Goal: Find specific page/section: Find specific page/section

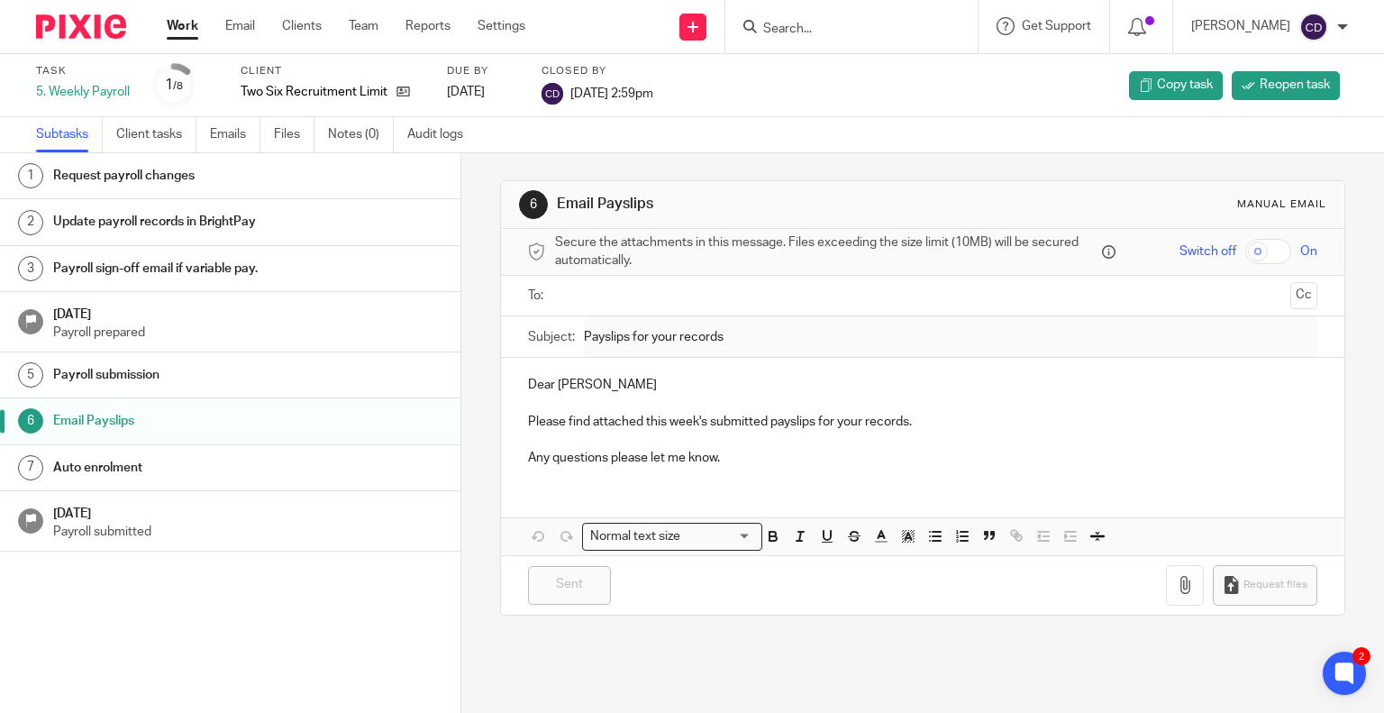
click at [822, 32] on input "Search" at bounding box center [842, 30] width 162 height 16
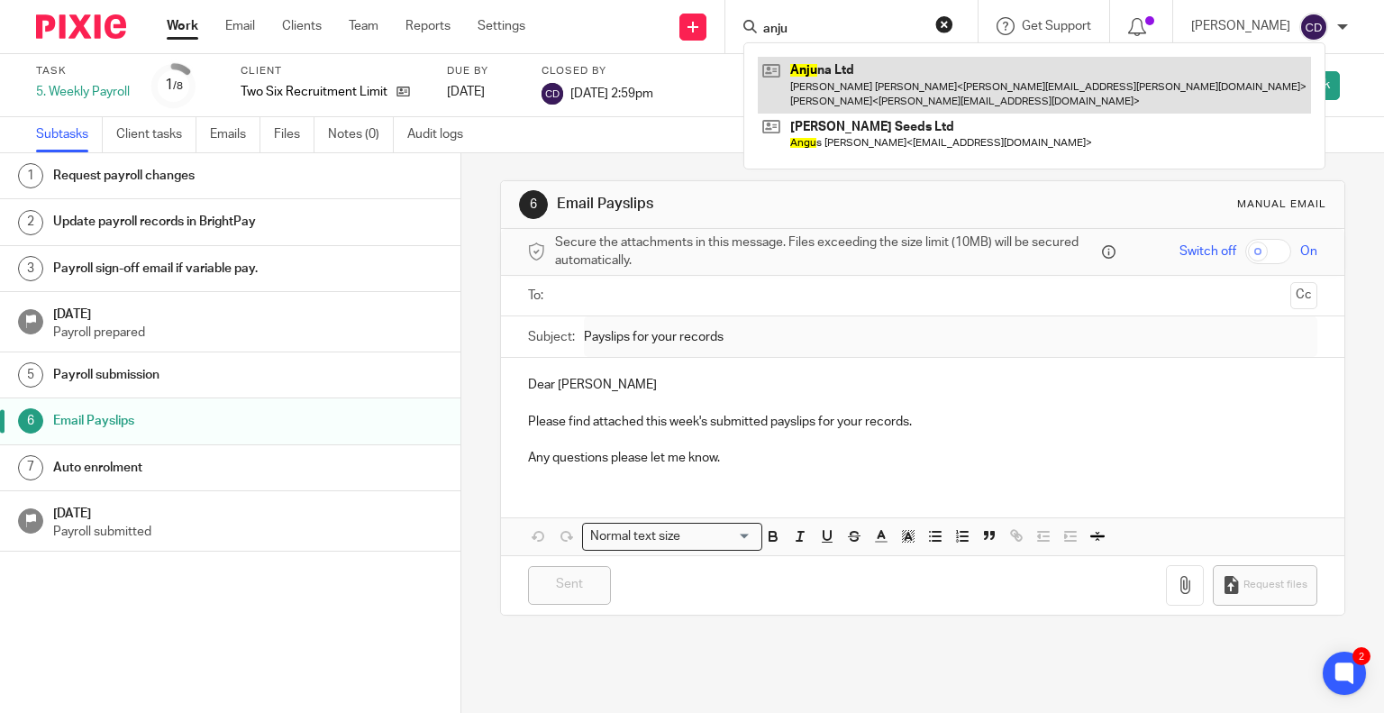
type input "anju"
click at [867, 77] on link at bounding box center [1034, 85] width 553 height 56
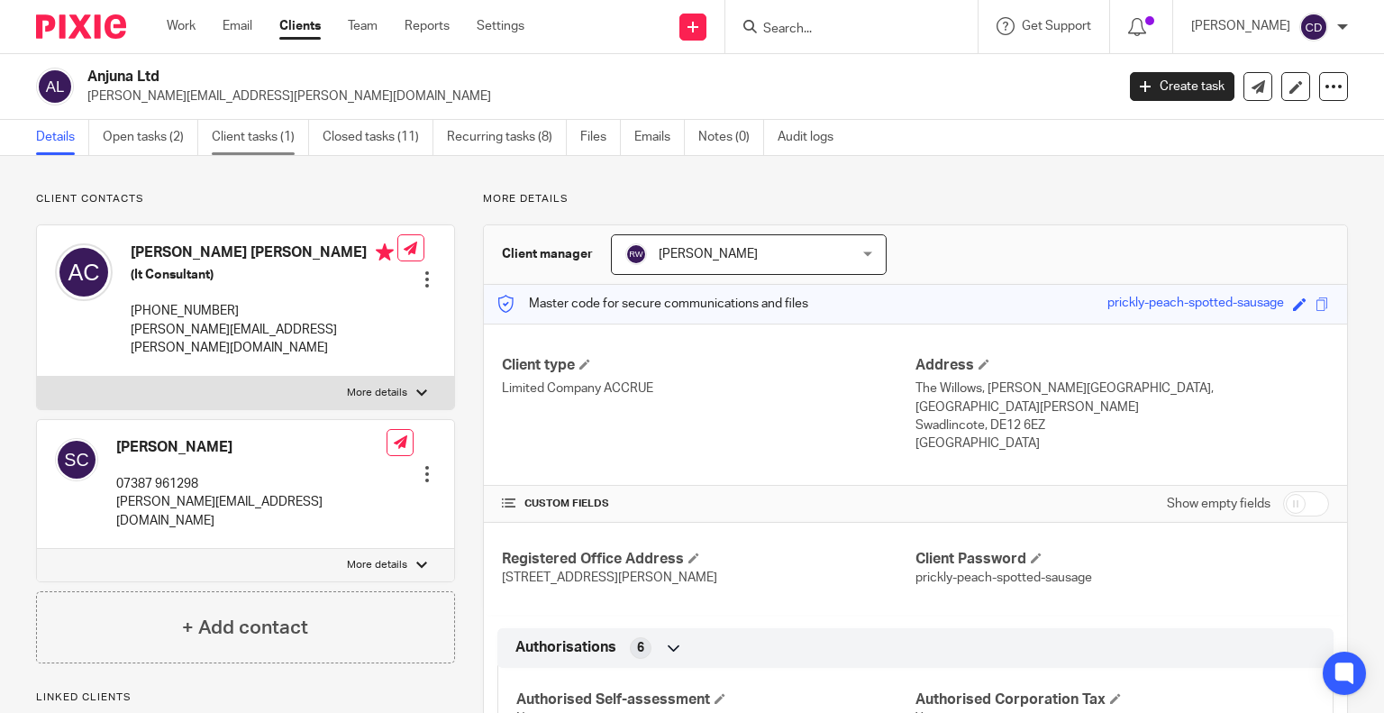
click at [258, 137] on link "Client tasks (1)" at bounding box center [260, 137] width 97 height 35
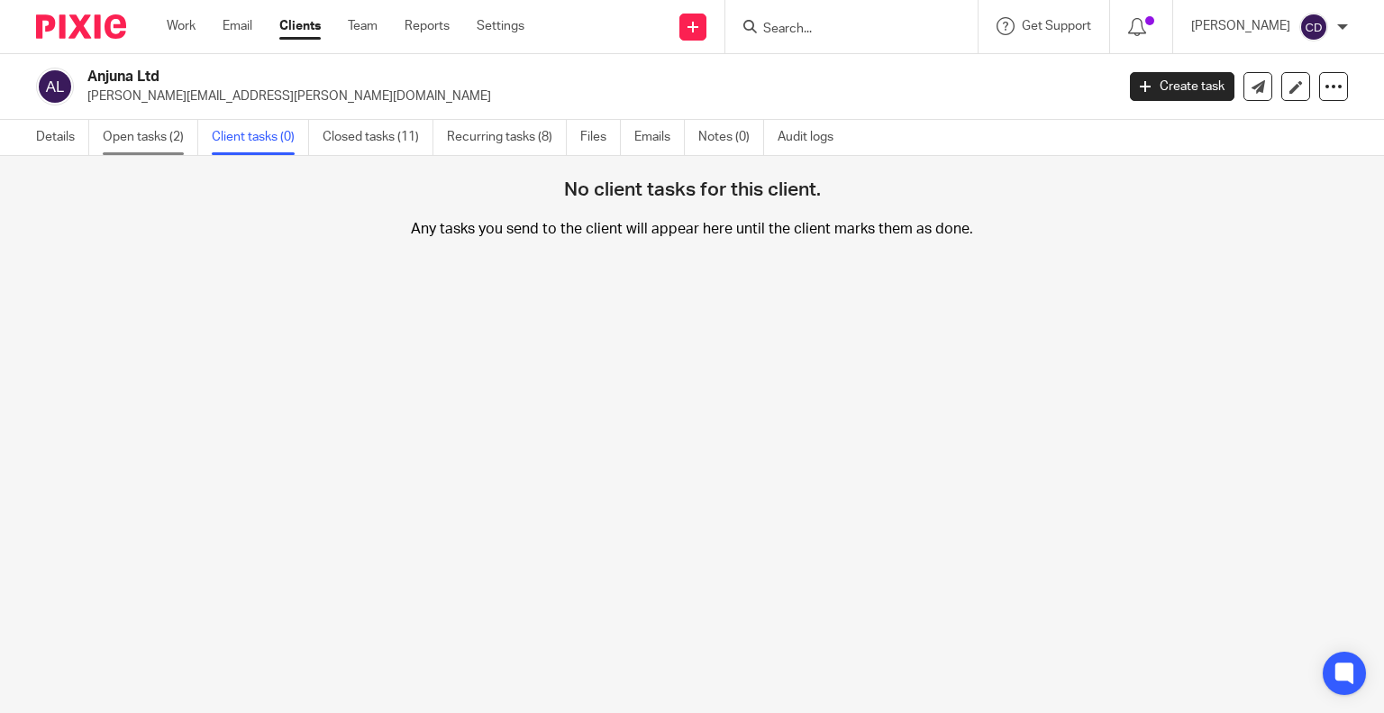
click at [159, 129] on link "Open tasks (2)" at bounding box center [151, 137] width 96 height 35
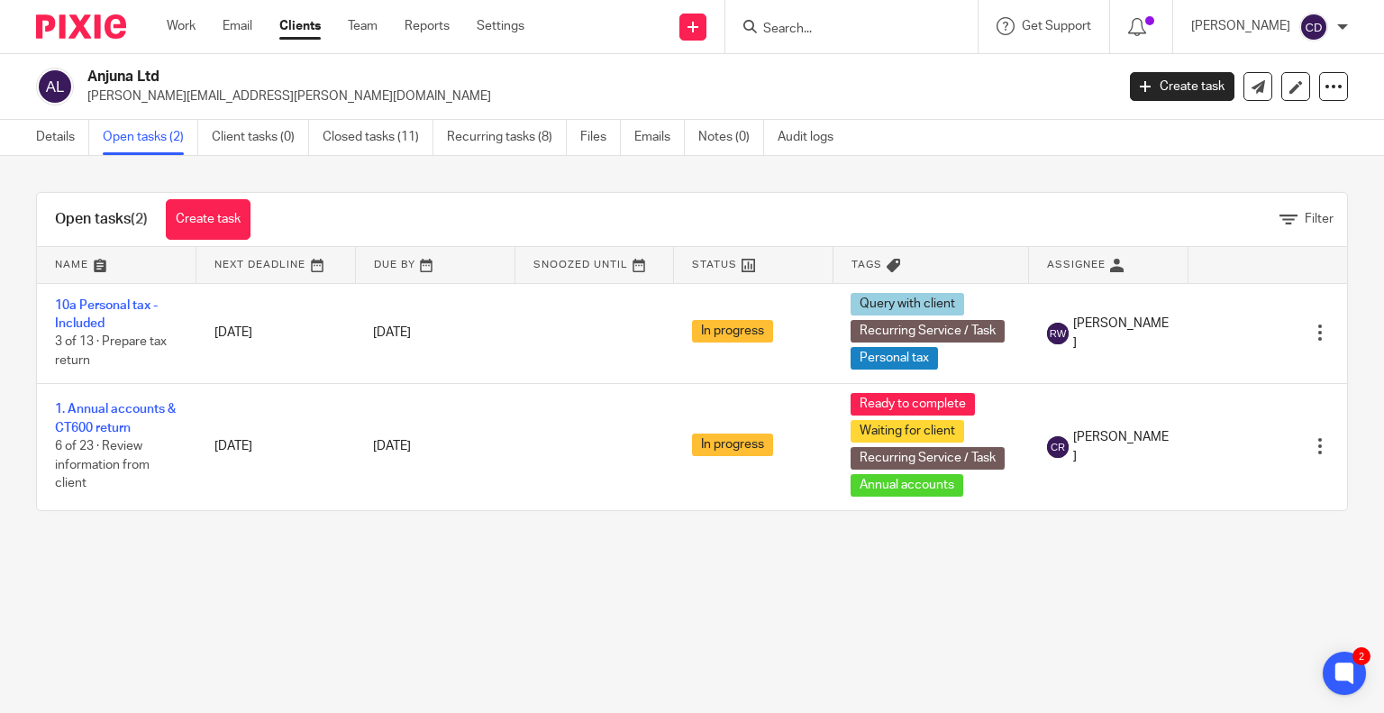
click at [837, 25] on input "Search" at bounding box center [842, 30] width 162 height 16
type input "l"
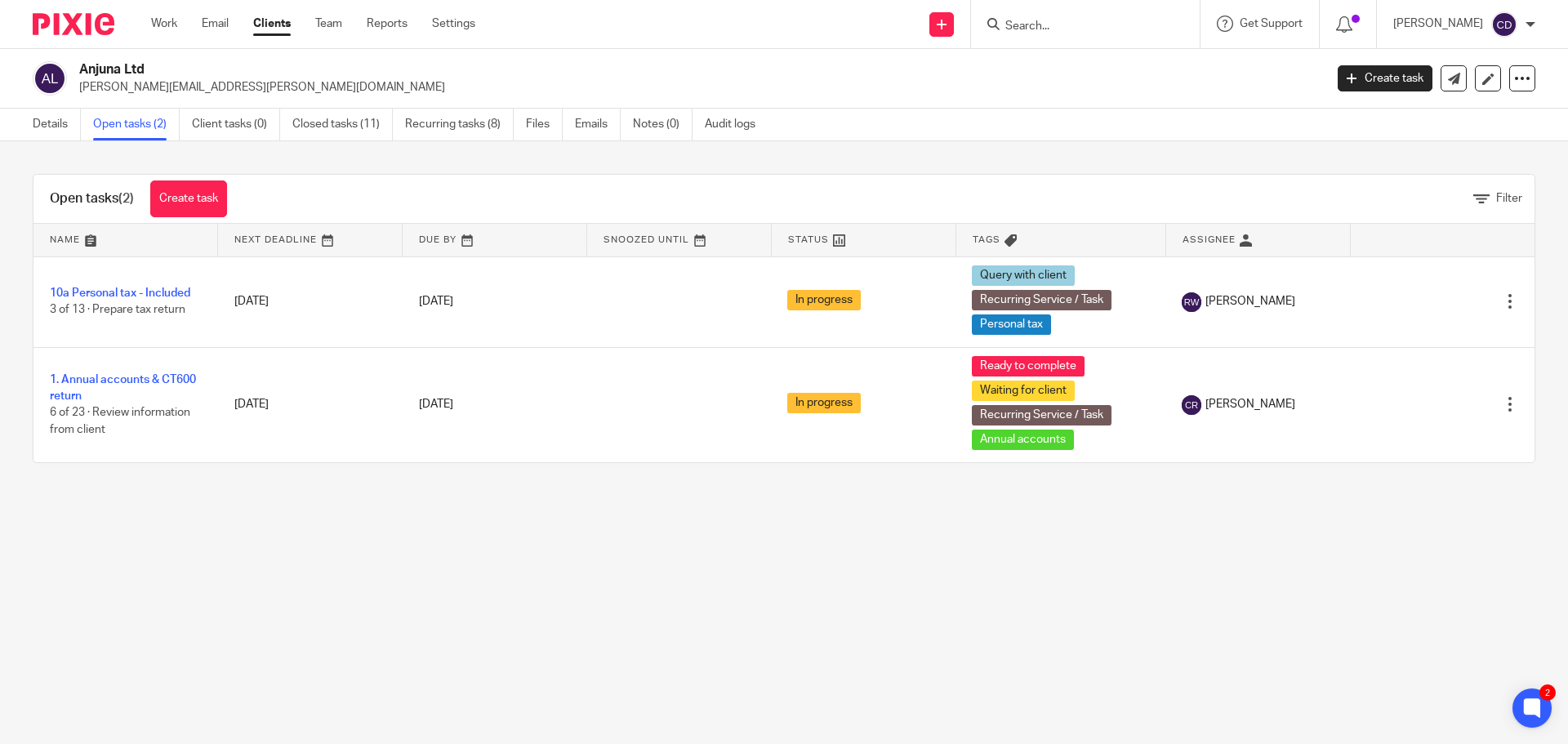
click at [1070, 23] on input "Search" at bounding box center [1078, 27] width 147 height 14
type input "relian"
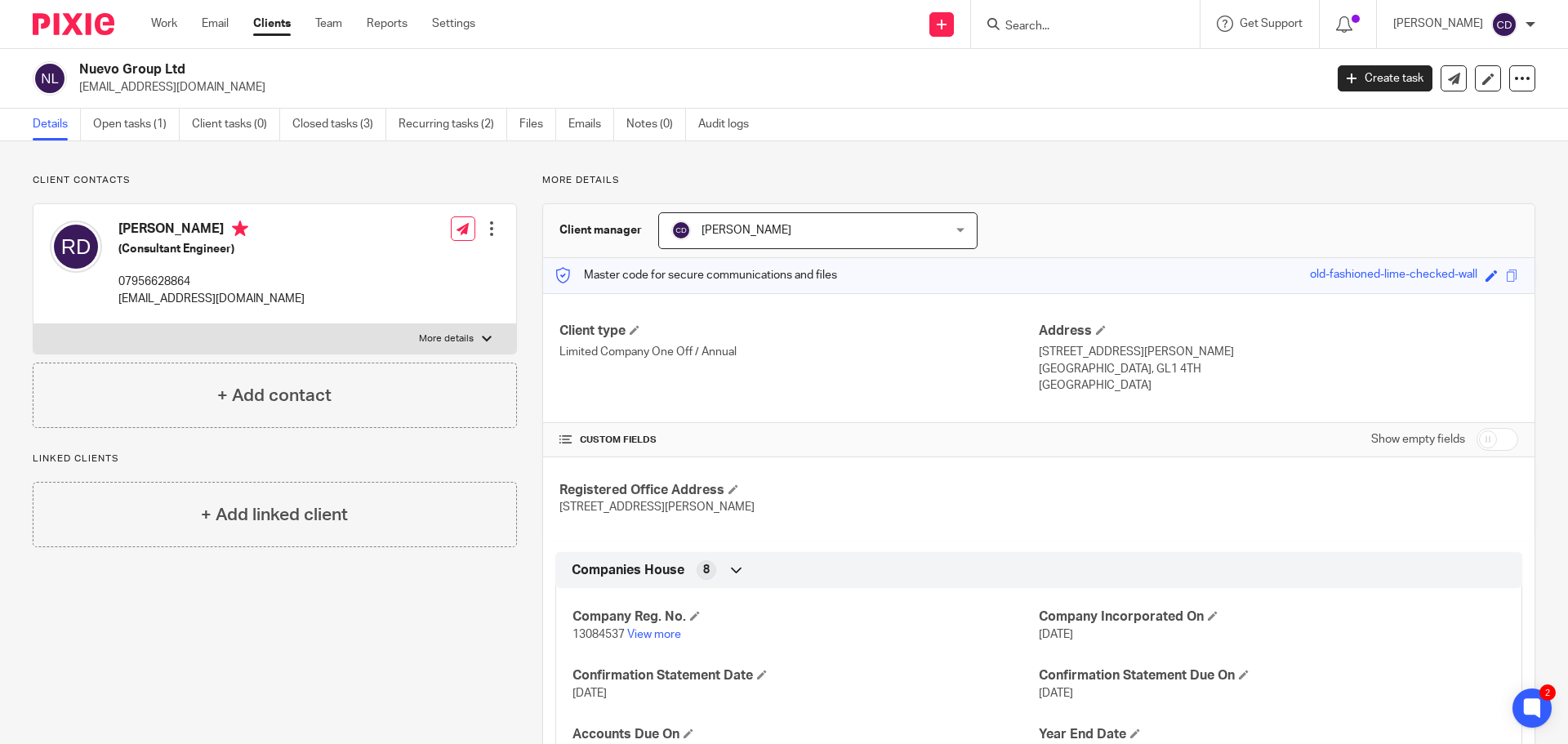
click at [1055, 24] on input "Search" at bounding box center [1078, 27] width 147 height 14
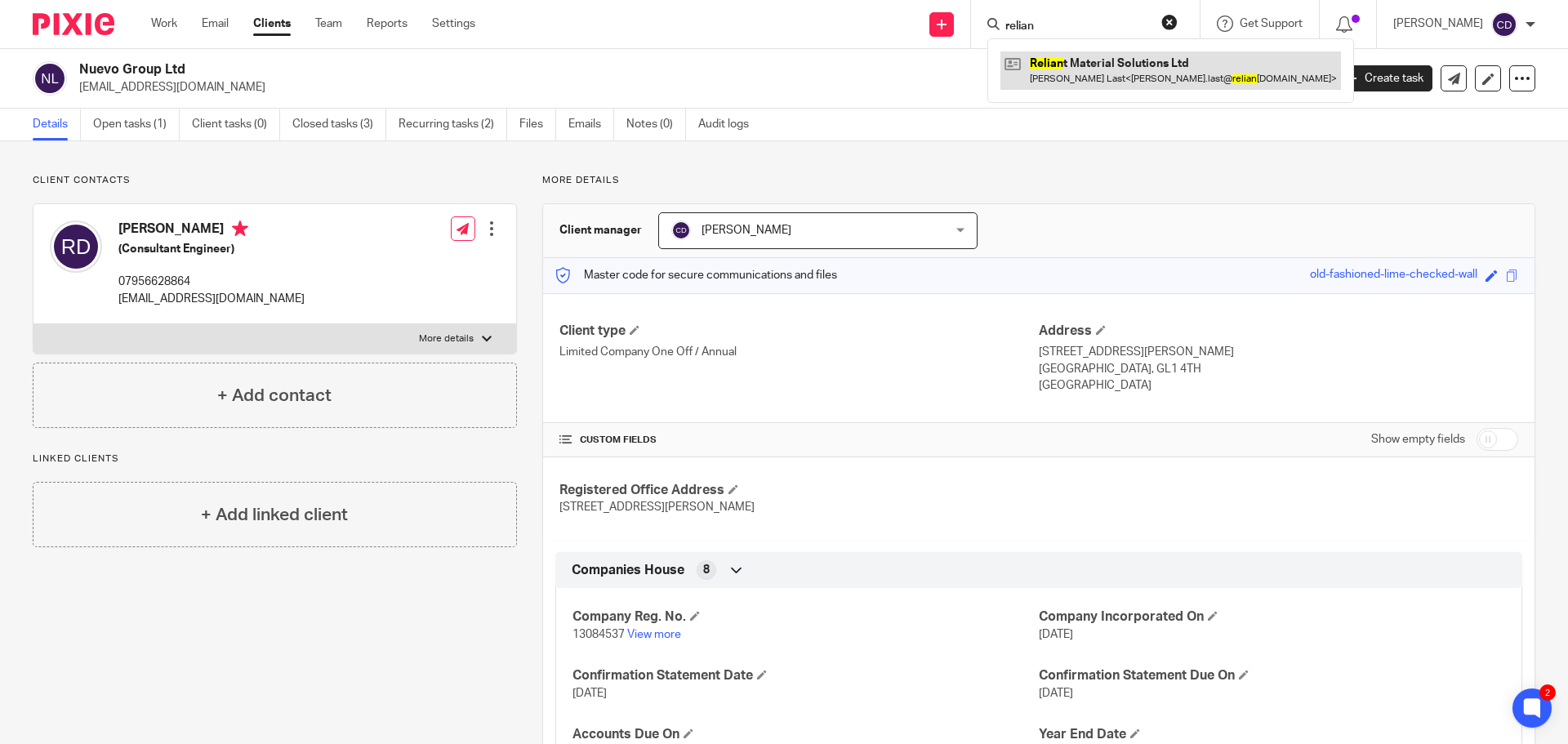
type input "relian"
click at [1169, 68] on link at bounding box center [1171, 70] width 341 height 37
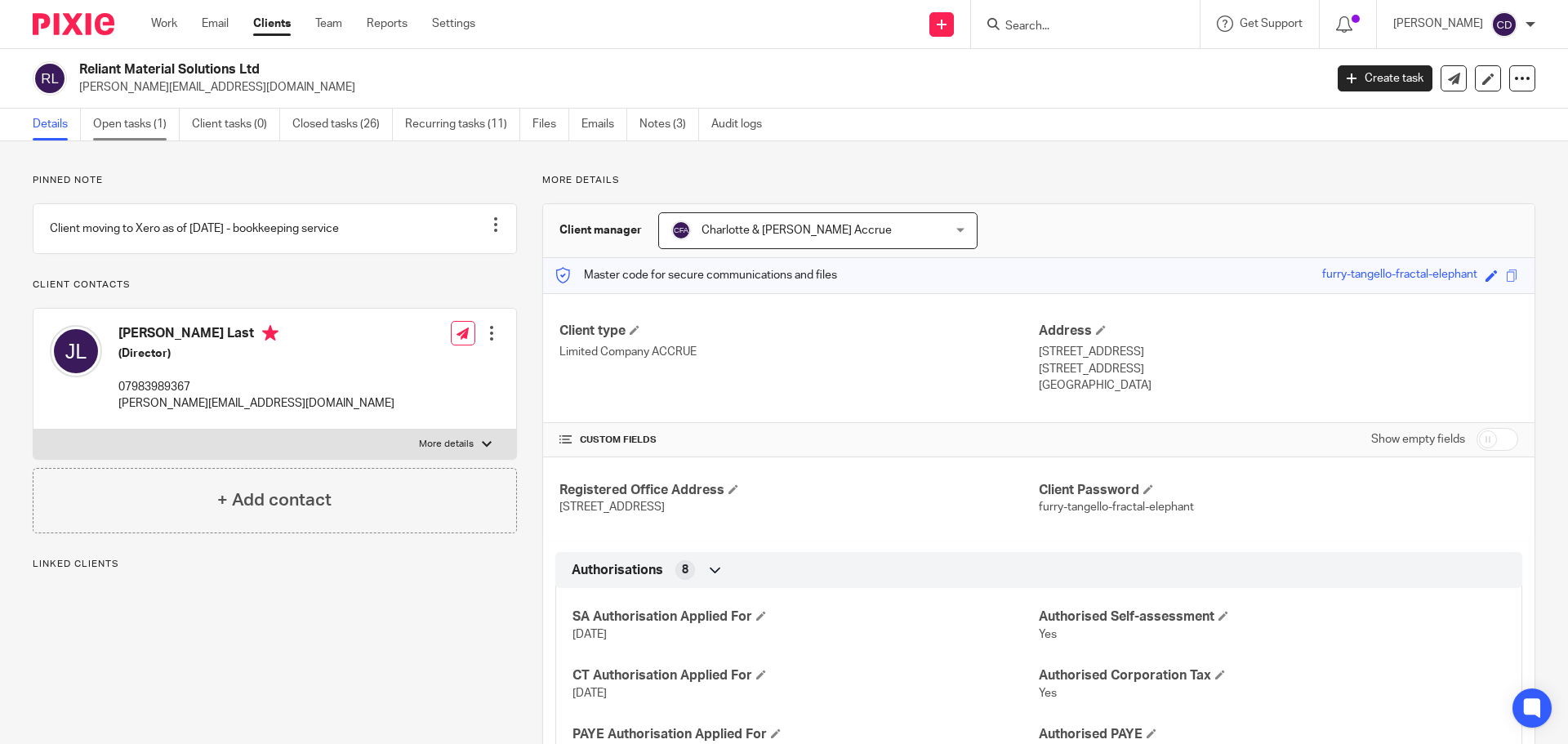
click at [116, 128] on link "Open tasks (1)" at bounding box center [137, 124] width 87 height 32
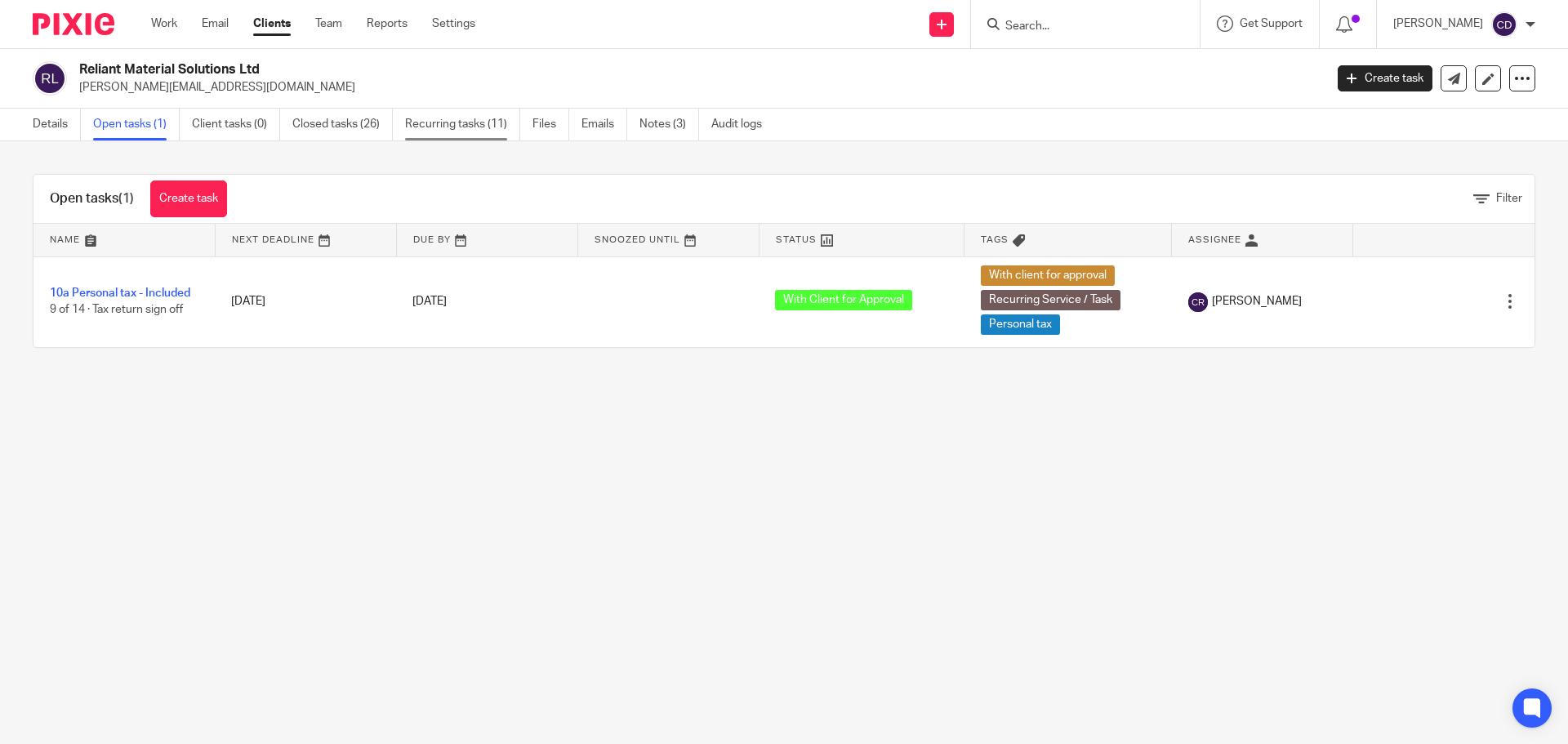
click at [440, 131] on link "Recurring tasks (11)" at bounding box center [462, 124] width 115 height 32
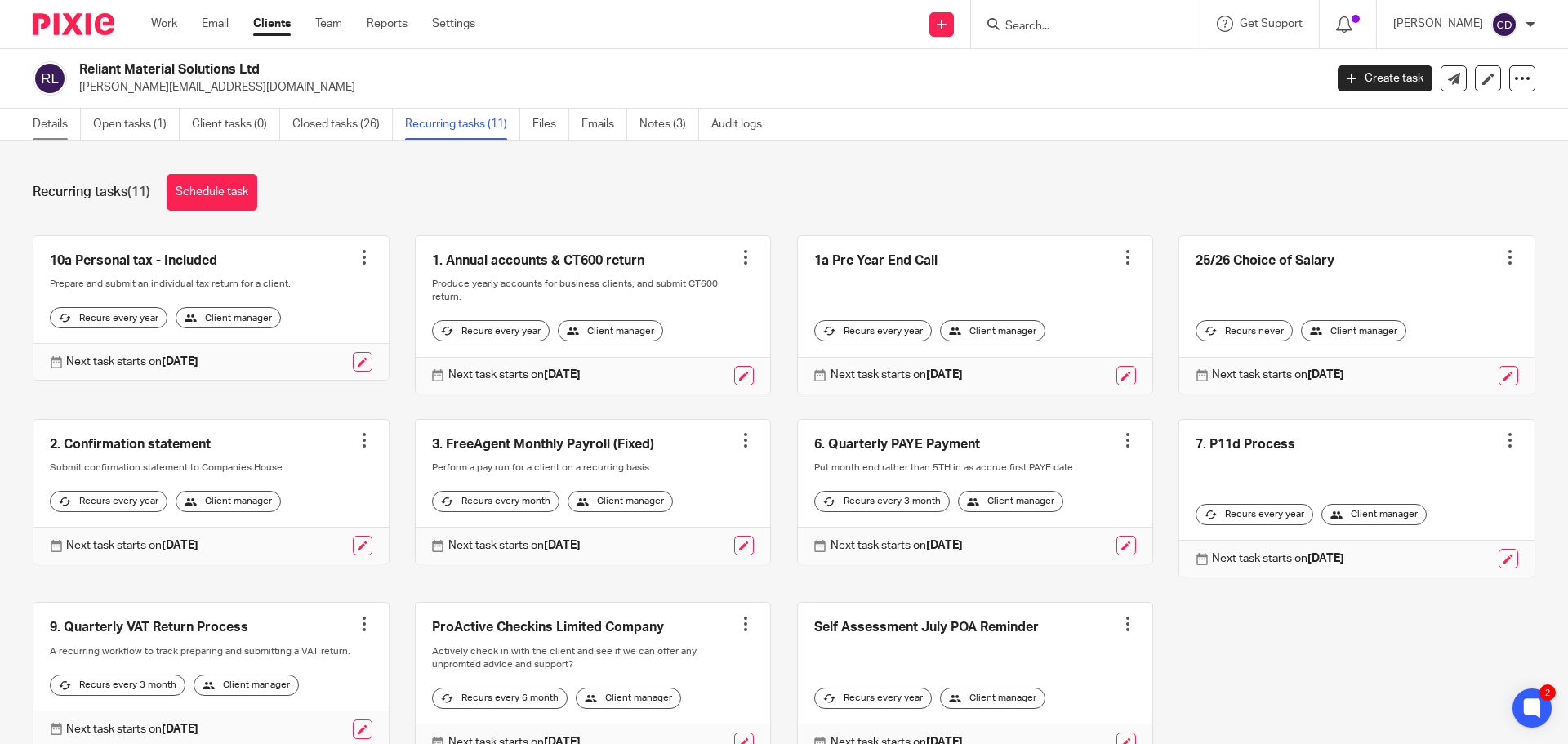
click at [57, 127] on link "Details" at bounding box center [56, 124] width 48 height 32
